Goal: Transaction & Acquisition: Purchase product/service

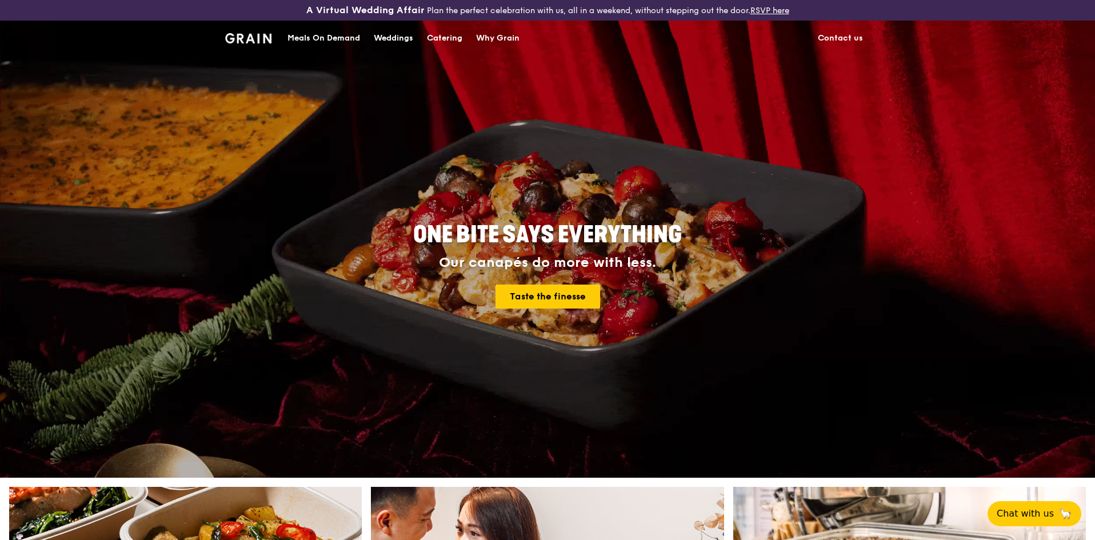
click at [341, 231] on div "ONE BITE SAYS EVERYTHING Our canapés do more with less. Taste the finesse" at bounding box center [547, 249] width 1095 height 457
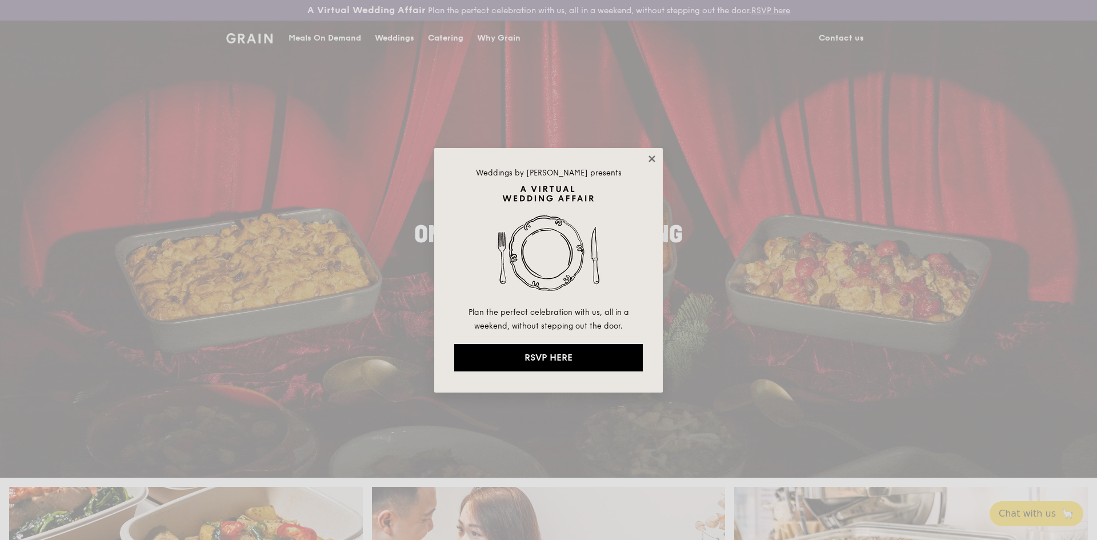
click at [649, 158] on icon at bounding box center [652, 159] width 10 height 10
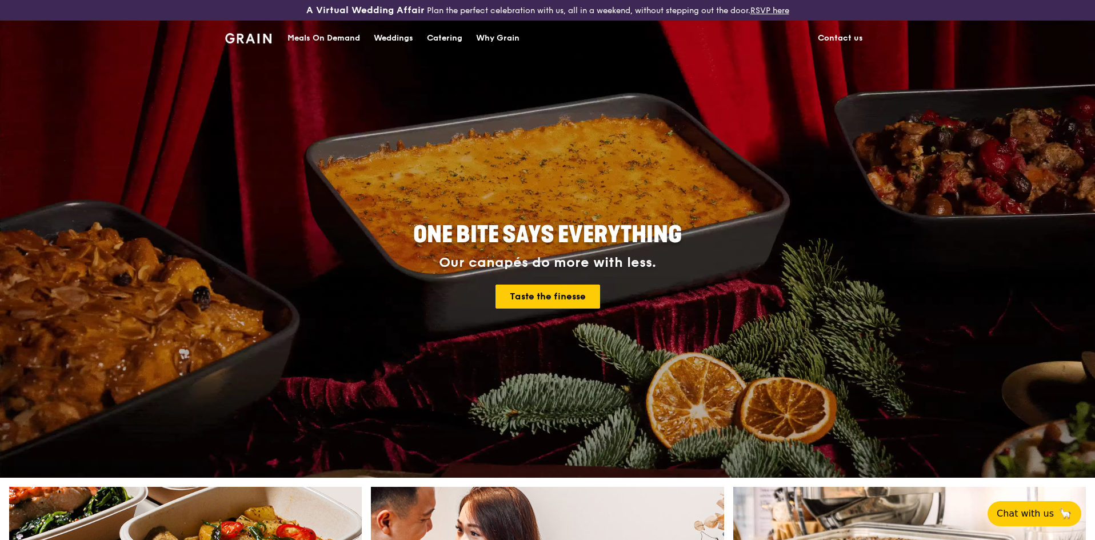
click at [438, 41] on div "Catering" at bounding box center [444, 38] width 35 height 34
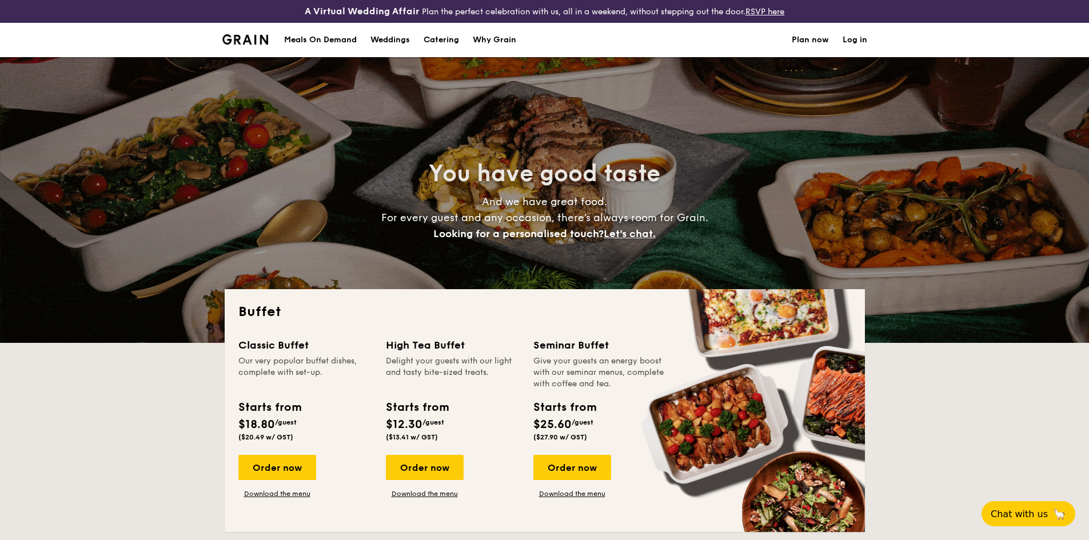
select select
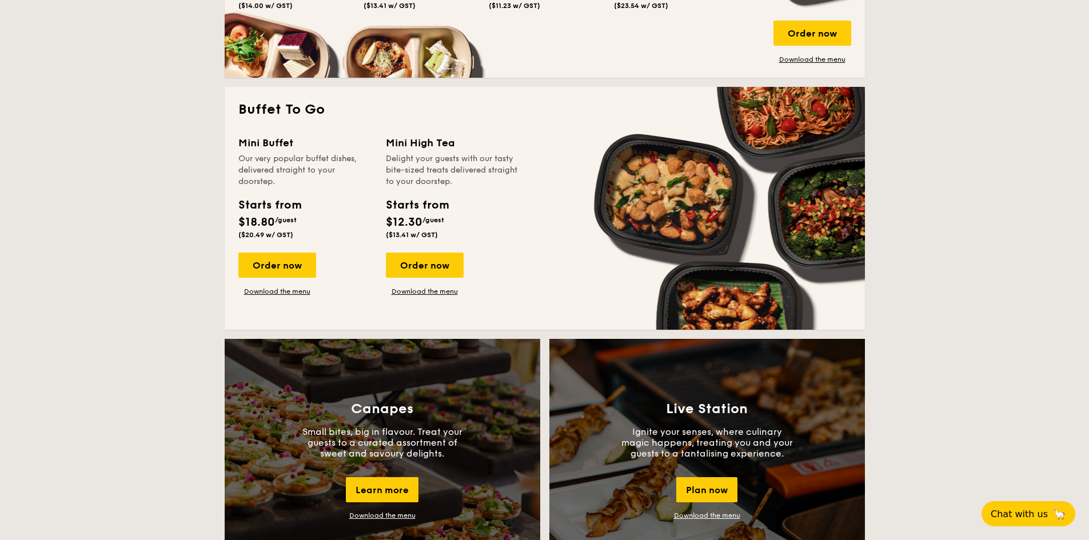
scroll to position [707, 0]
click at [427, 259] on div "Order now" at bounding box center [425, 264] width 78 height 25
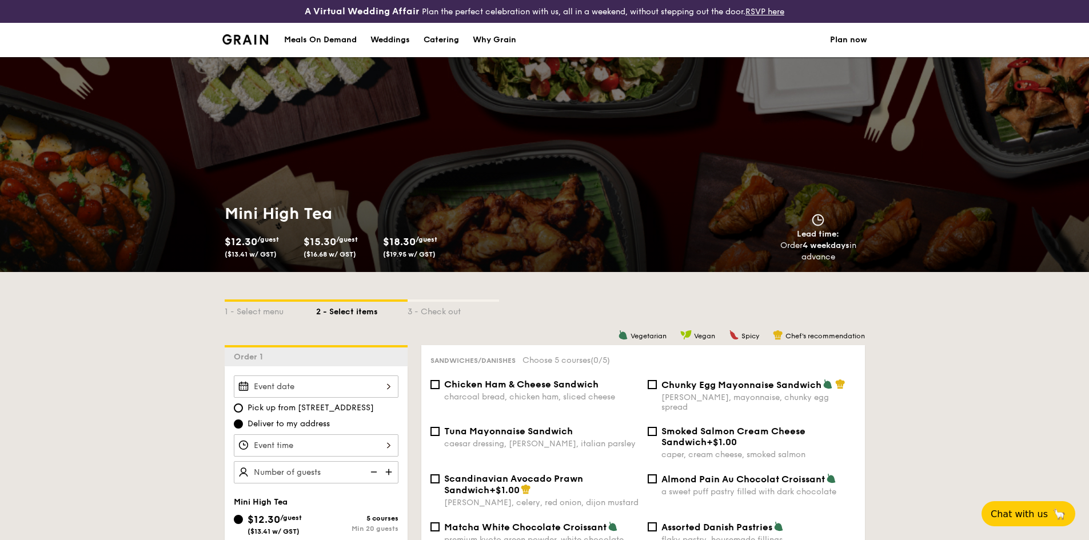
click at [901, 258] on div "Mini High Tea $12.30 /guest ($13.41 w/ GST) $15.30 /guest ($16.68 w/ GST) $18.3…" at bounding box center [544, 233] width 1089 height 78
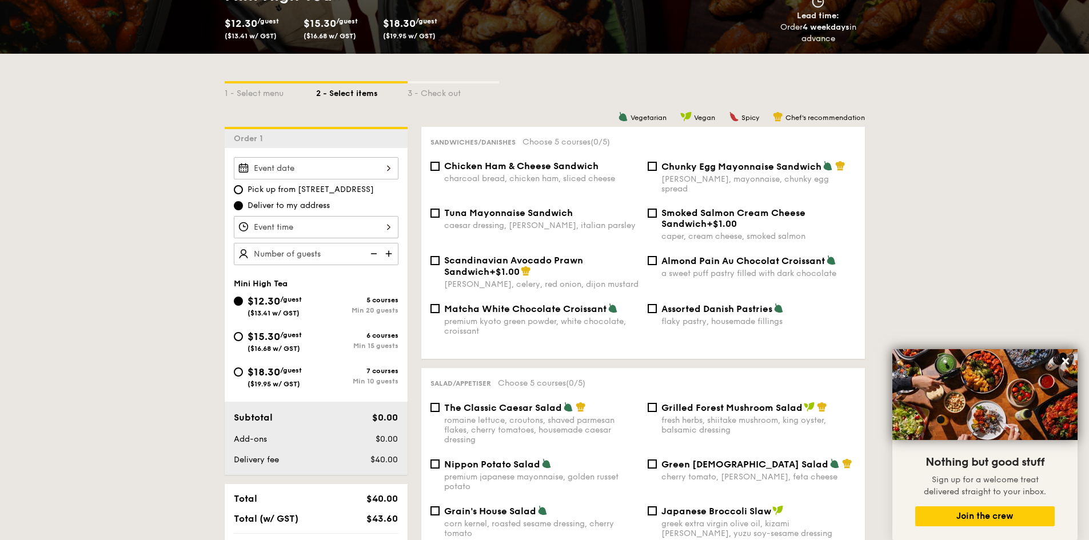
scroll to position [219, 0]
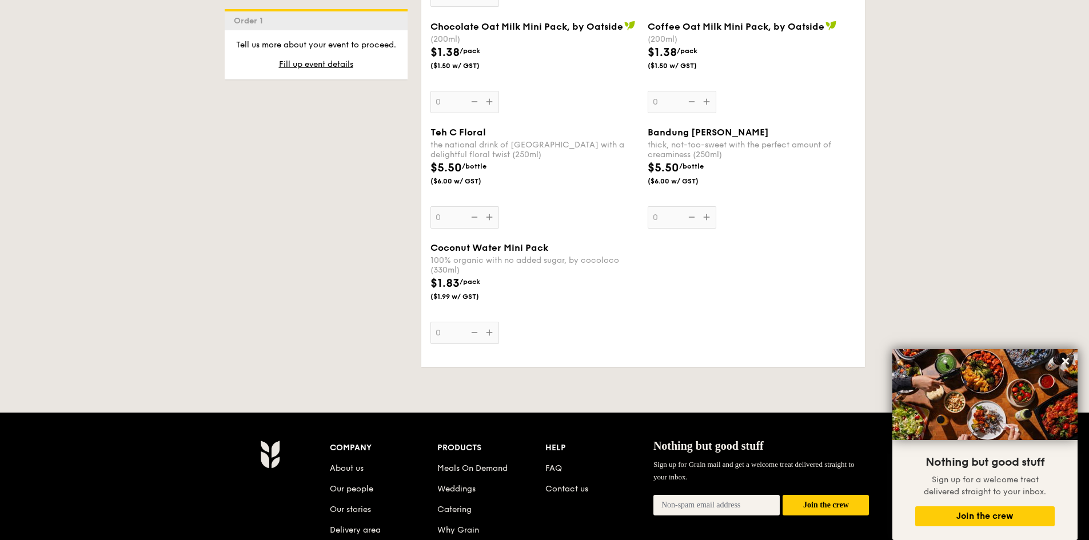
scroll to position [2159, 0]
